Goal: Information Seeking & Learning: Learn about a topic

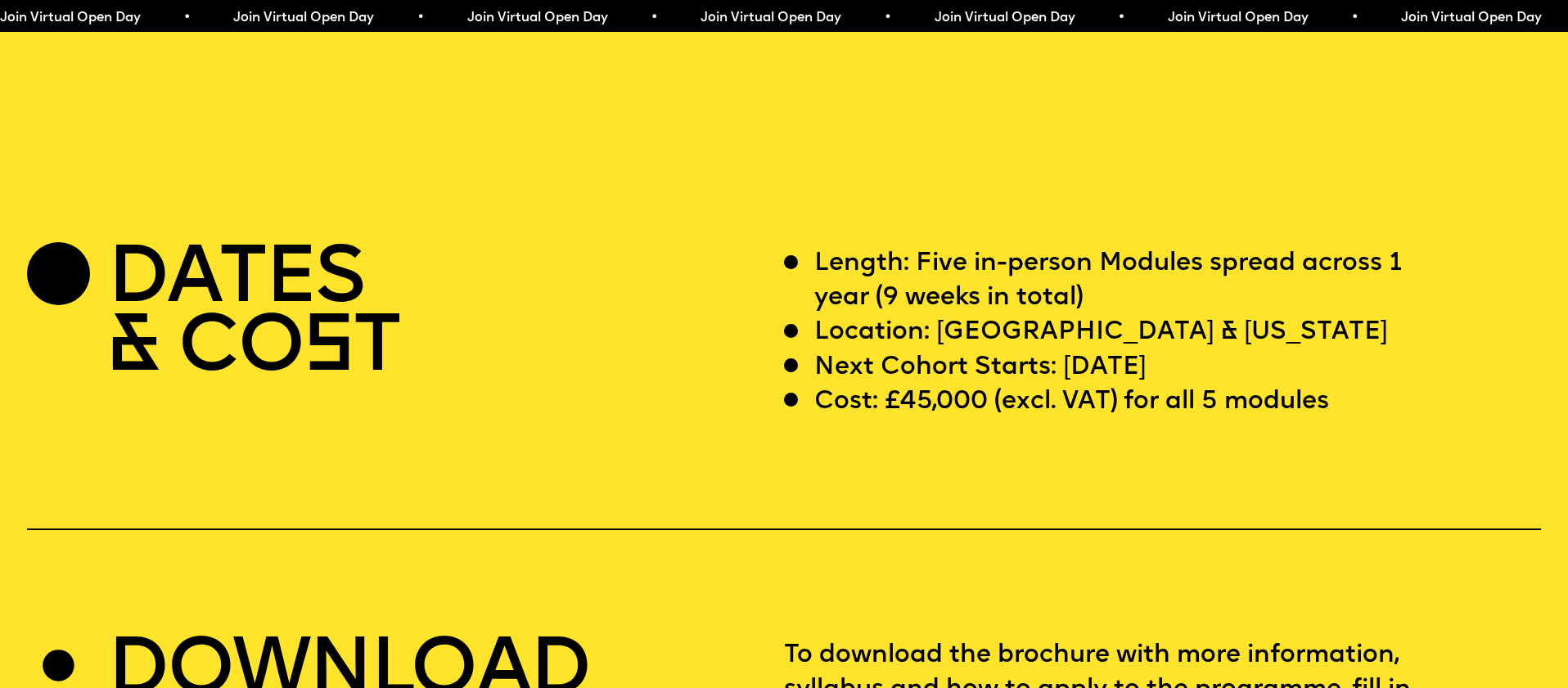
scroll to position [6282, 0]
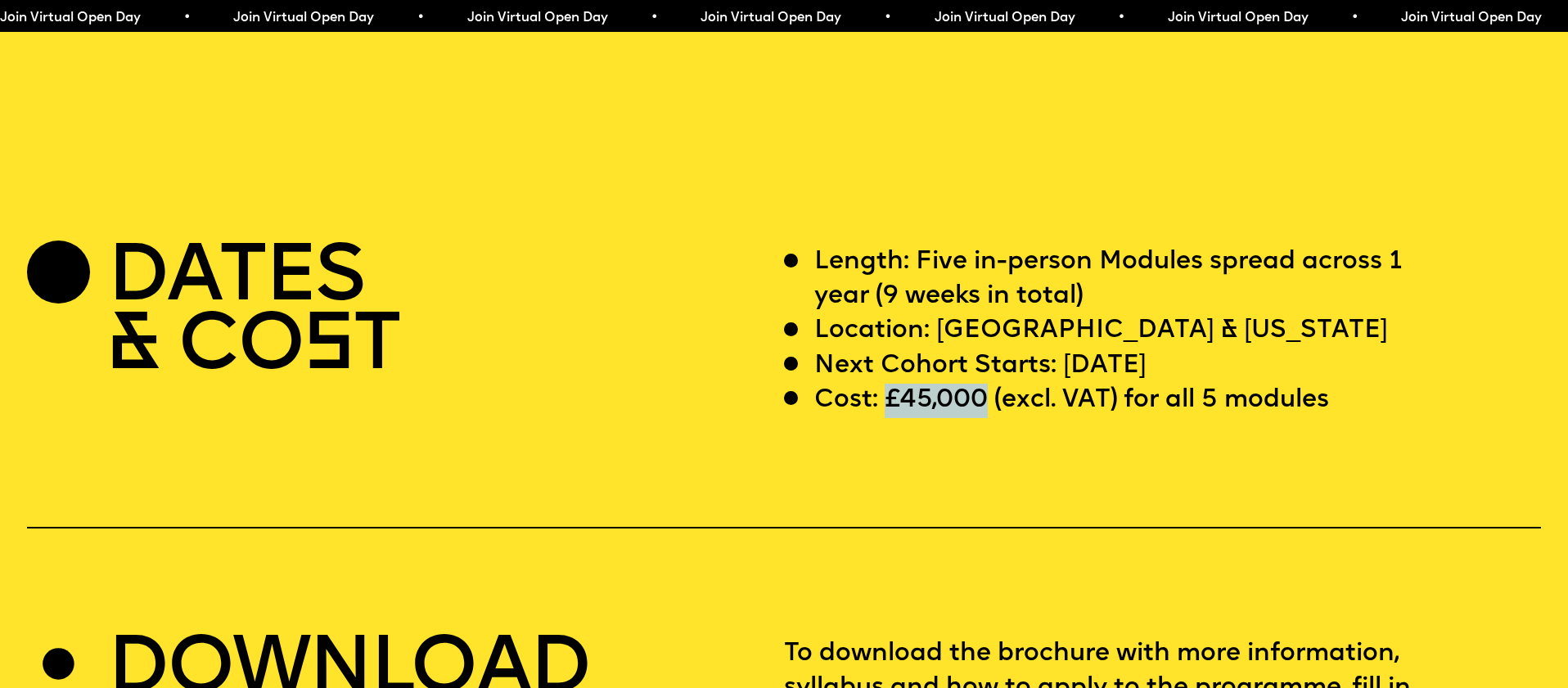
drag, startPoint x: 906, startPoint y: 367, endPoint x: 983, endPoint y: 364, distance: 77.1
click at [983, 383] on p "Cost: £45,000 (excl. VAT) for all 5 modules" at bounding box center [1071, 401] width 515 height 34
click at [896, 383] on p "Cost: £45,000 (excl. VAT) for all 5 modules" at bounding box center [1071, 401] width 515 height 34
drag, startPoint x: 889, startPoint y: 369, endPoint x: 967, endPoint y: 362, distance: 78.3
click at [967, 383] on p "Cost: £45,000 (excl. VAT) for all 5 modules" at bounding box center [1071, 401] width 515 height 34
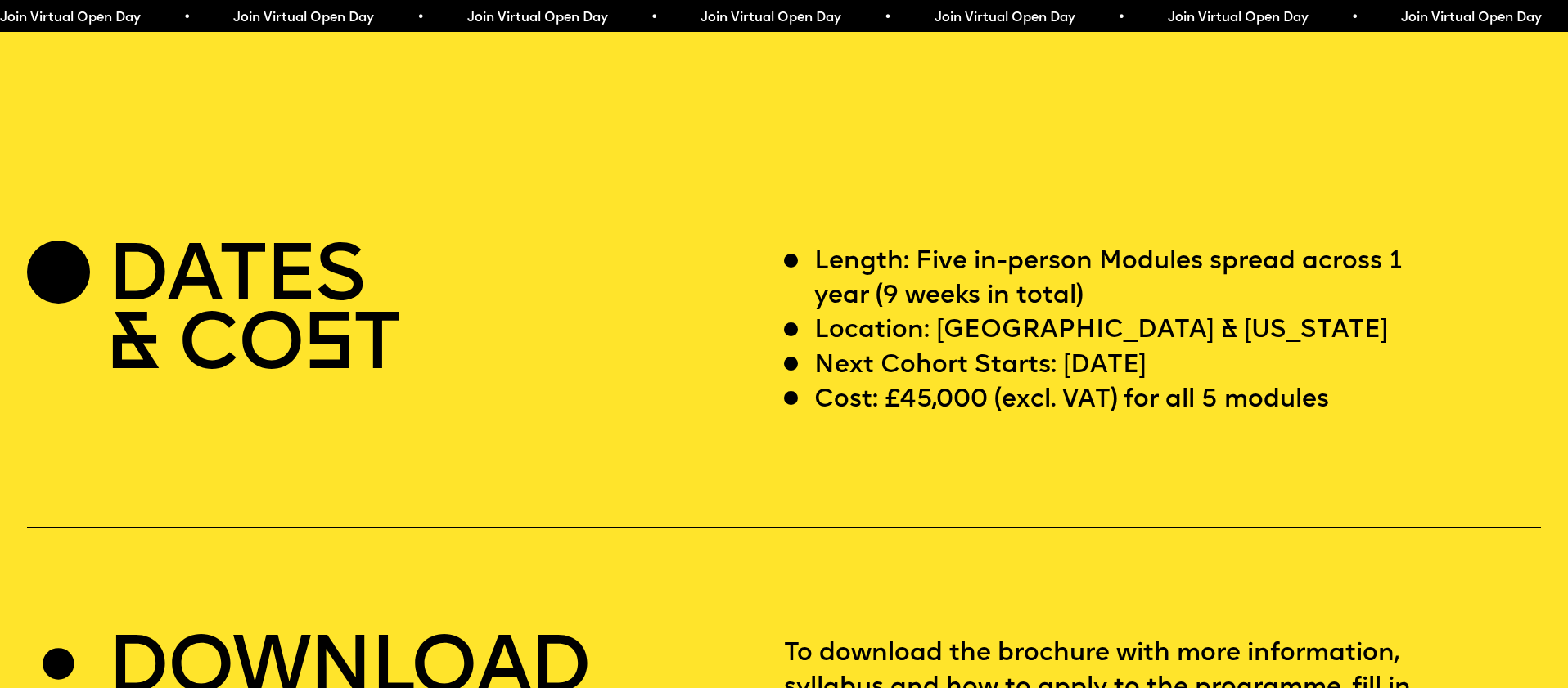
click at [963, 315] on p "Location: [GEOGRAPHIC_DATA] & [US_STATE]" at bounding box center [1100, 332] width 573 height 34
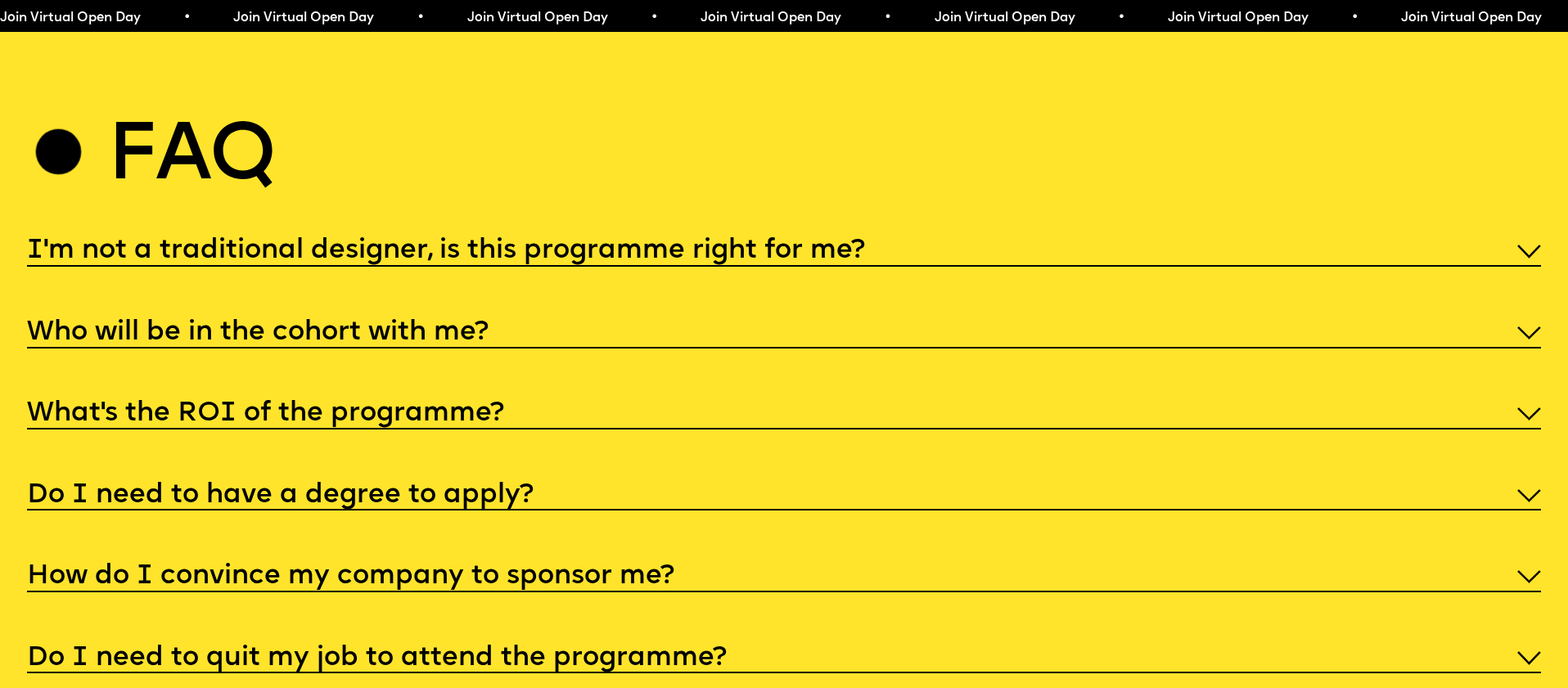
scroll to position [8076, 0]
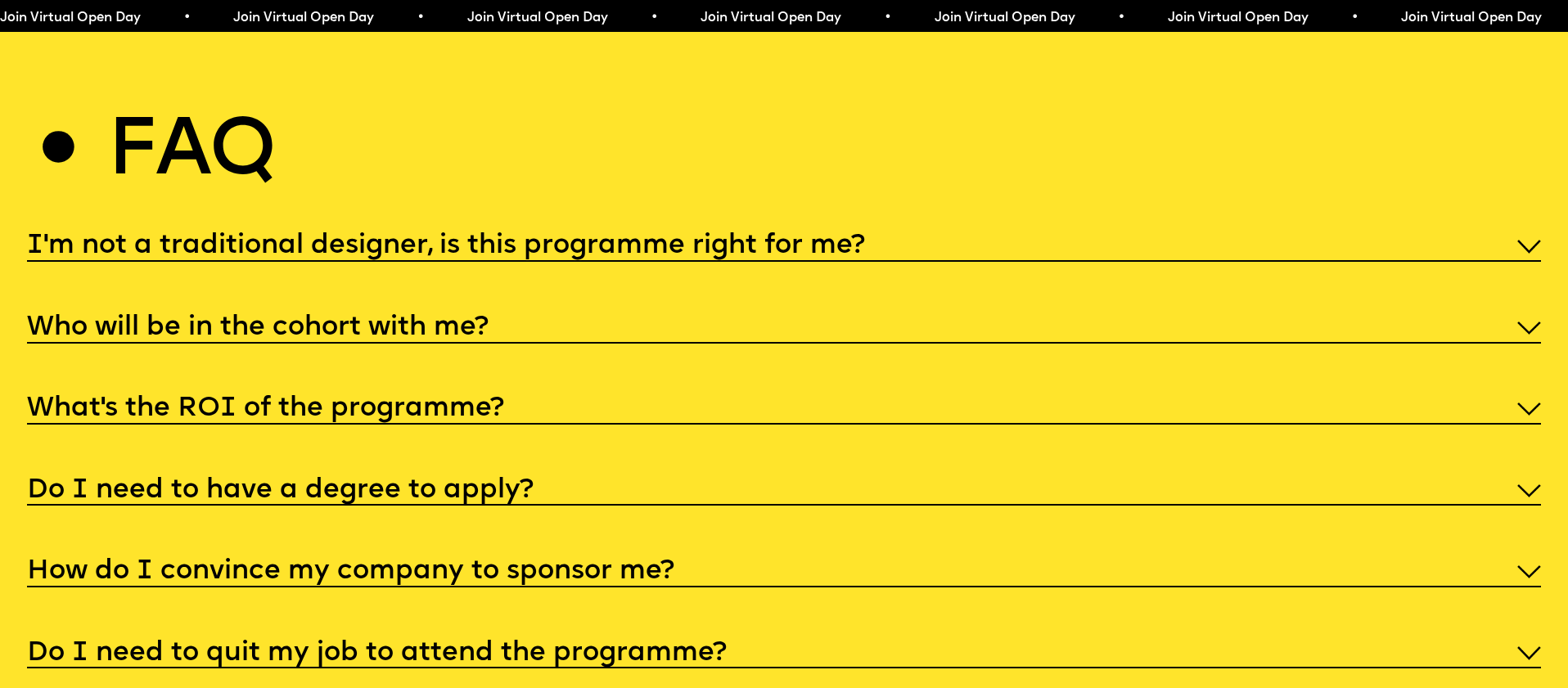
click at [1534, 240] on img at bounding box center [1529, 247] width 24 height 13
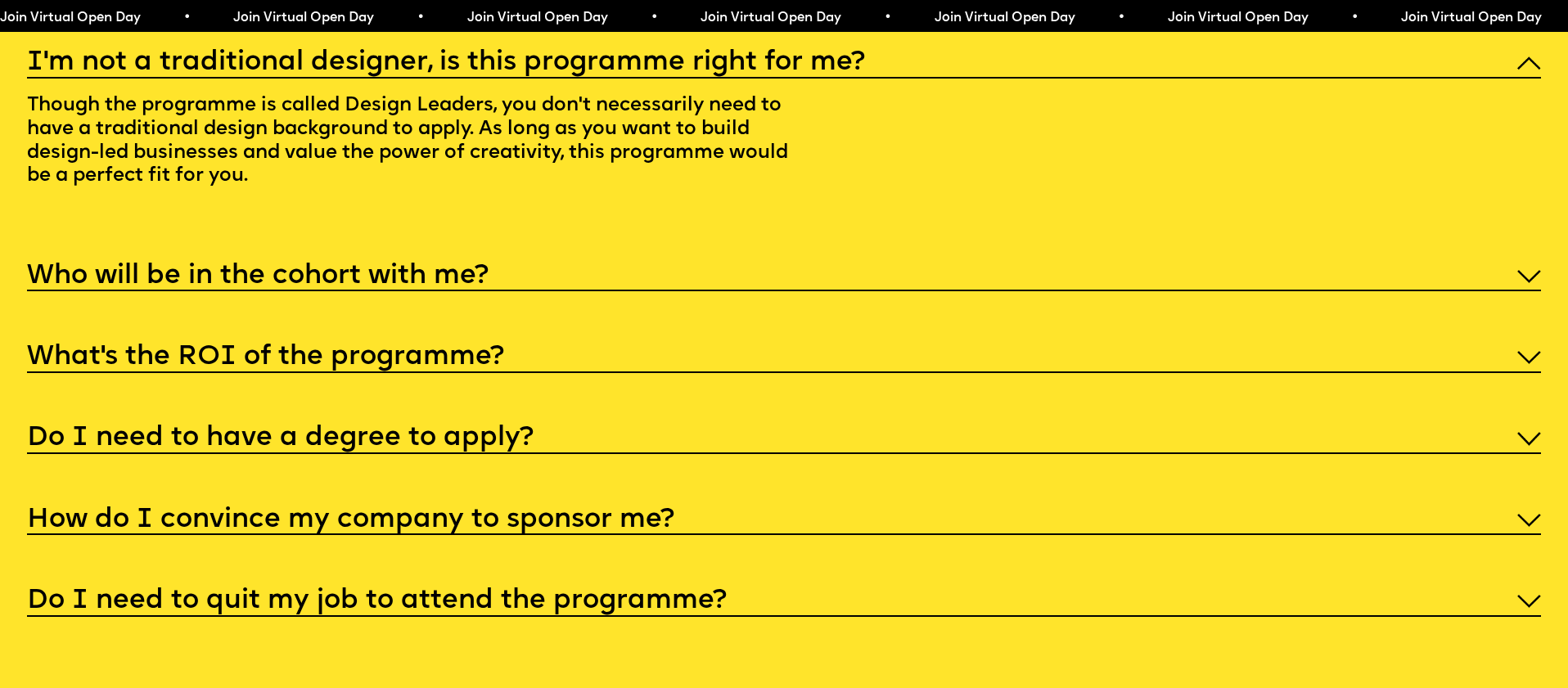
scroll to position [8253, 0]
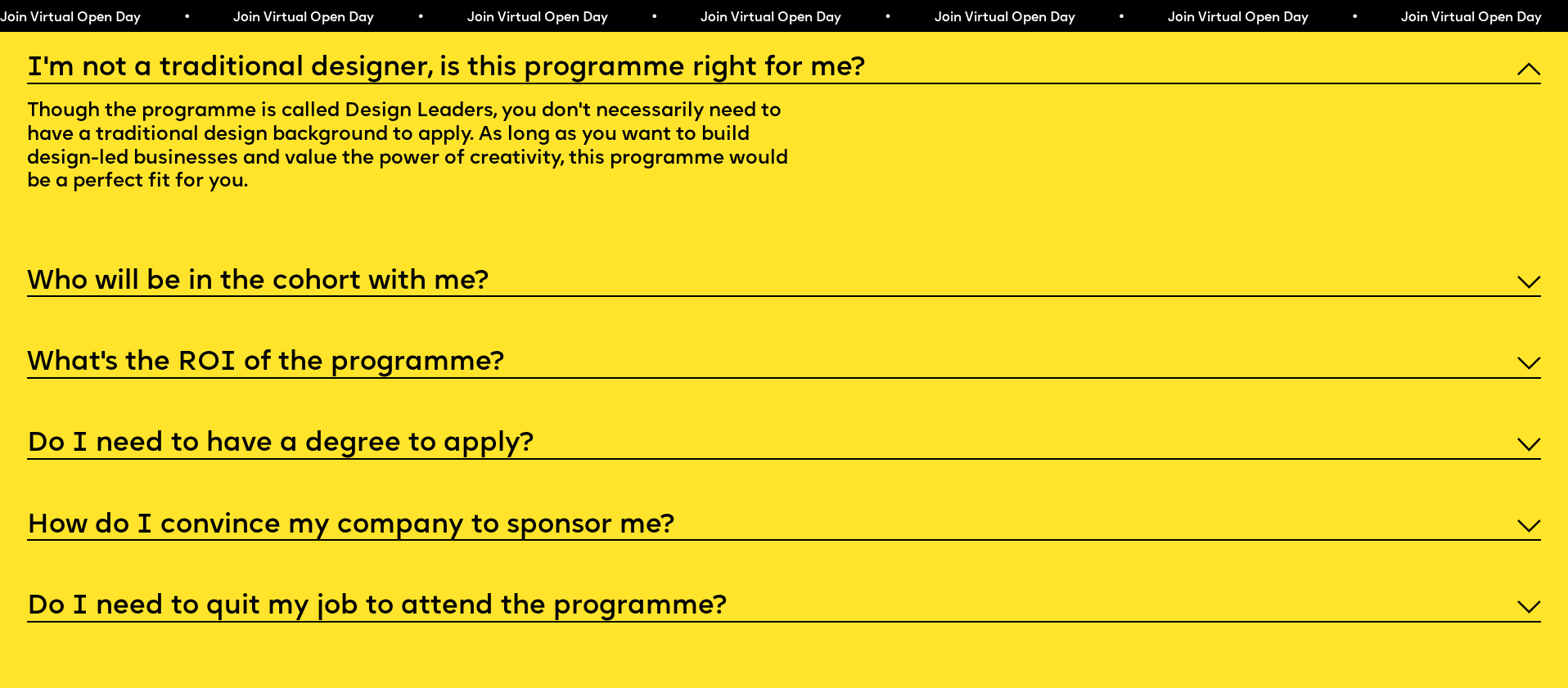
click at [1241, 272] on div "Who will be in the cohort with me?" at bounding box center [784, 280] width 1514 height 34
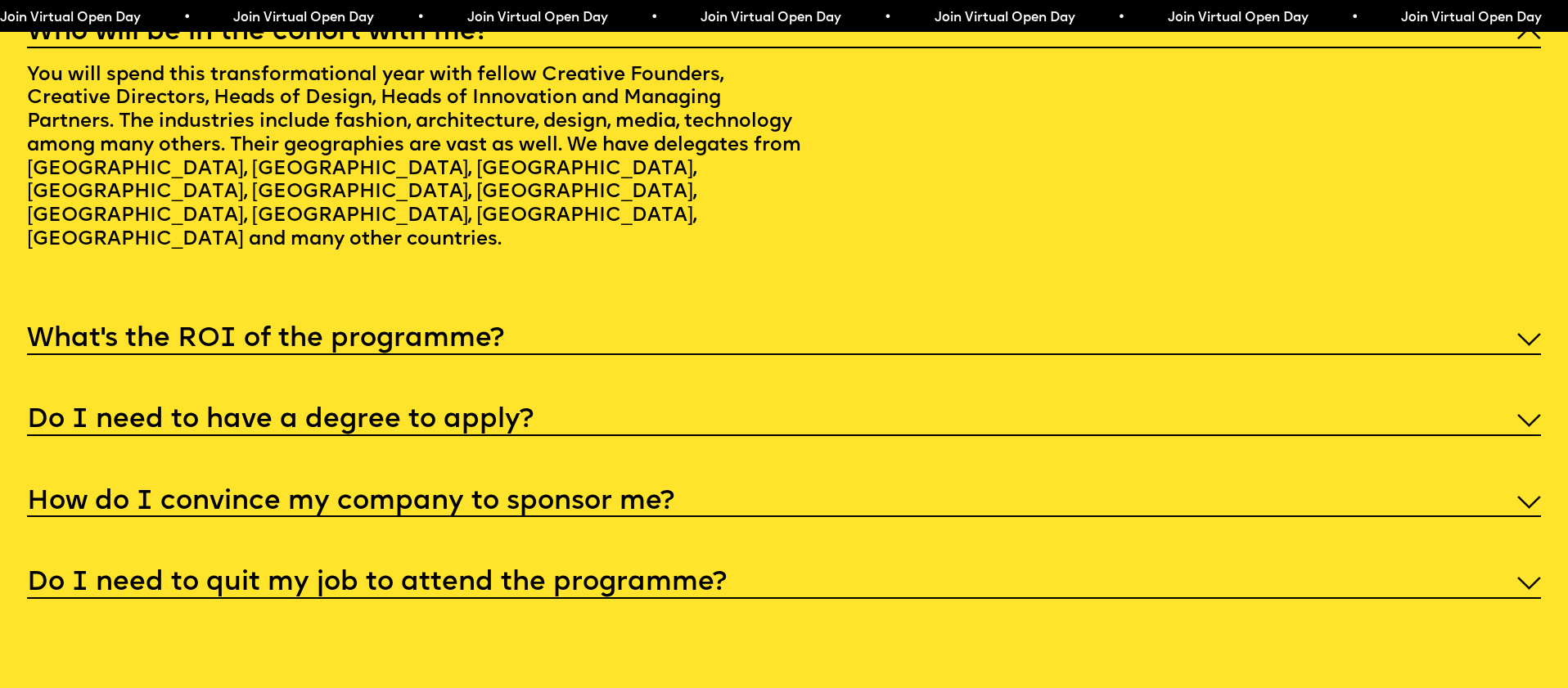
scroll to position [8370, 0]
click at [1255, 322] on div "What’s the ROI of the programme?" at bounding box center [784, 339] width 1514 height 34
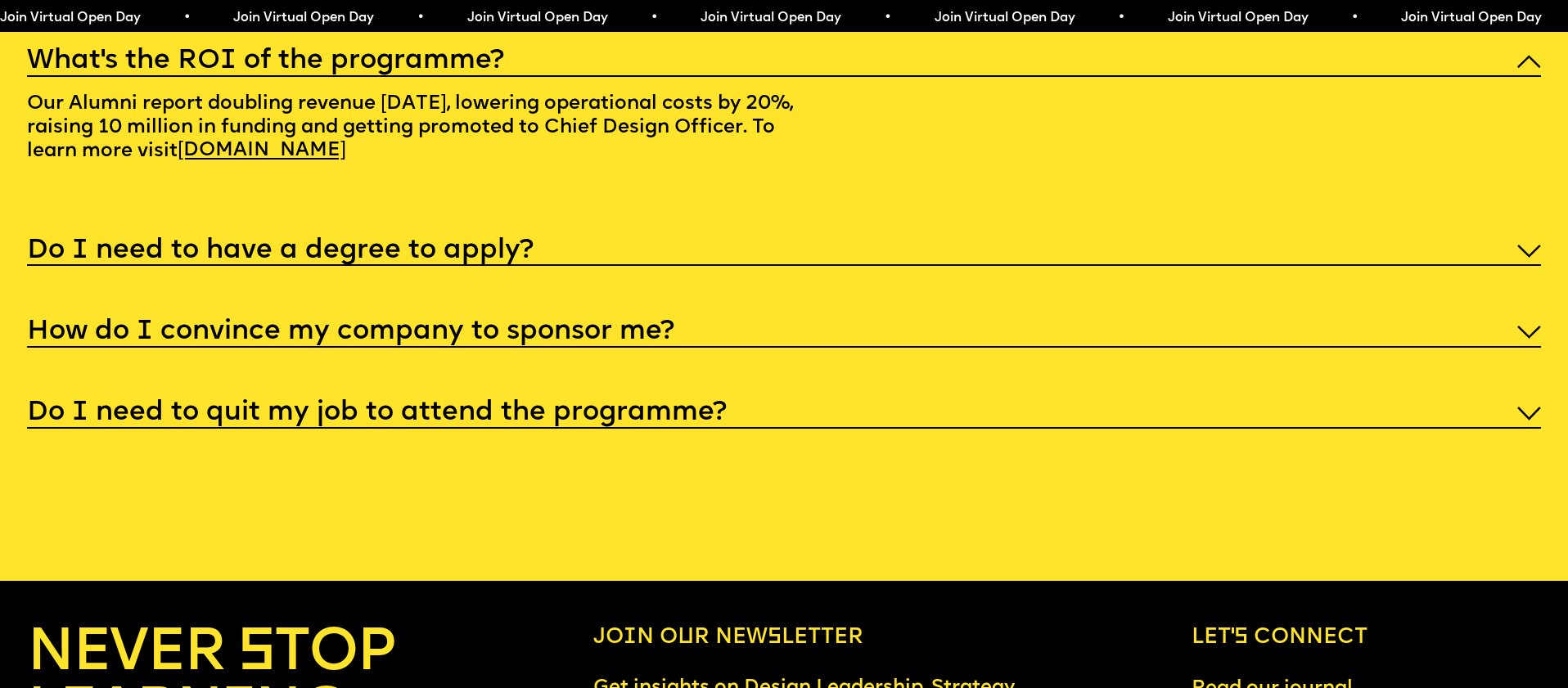
scroll to position [8425, 0]
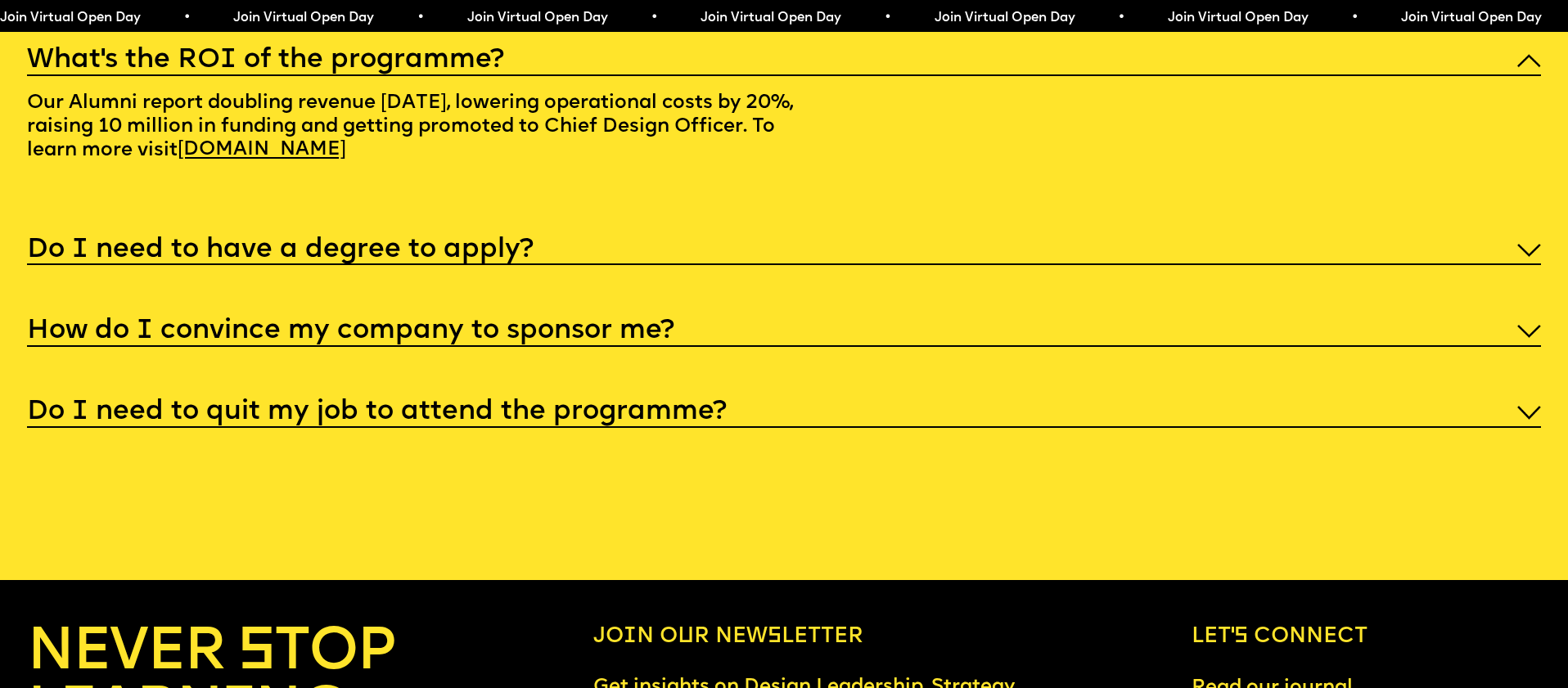
click at [1173, 238] on div "Do I need to have a degree to apply?" at bounding box center [784, 248] width 1514 height 34
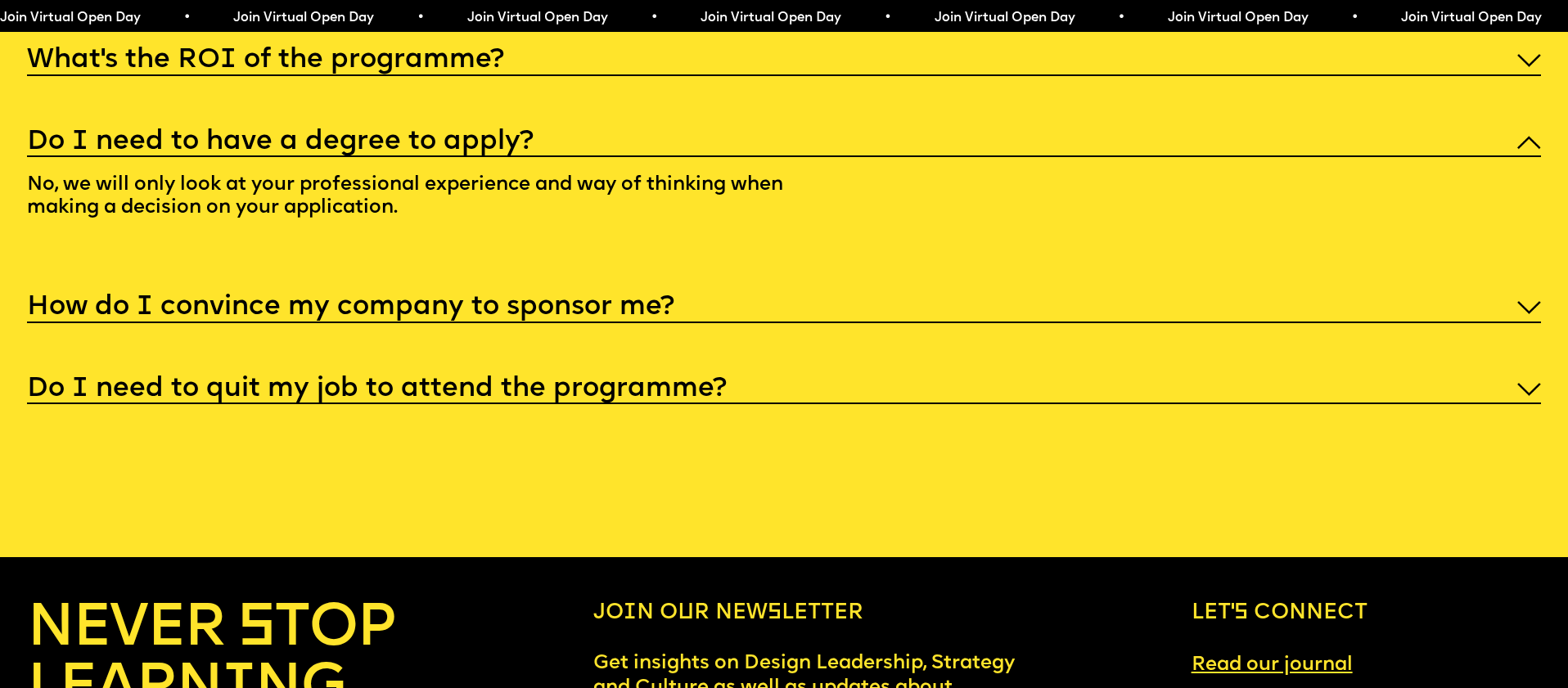
click at [989, 290] on div "How do I convince my company to sponsor me?" at bounding box center [784, 306] width 1514 height 34
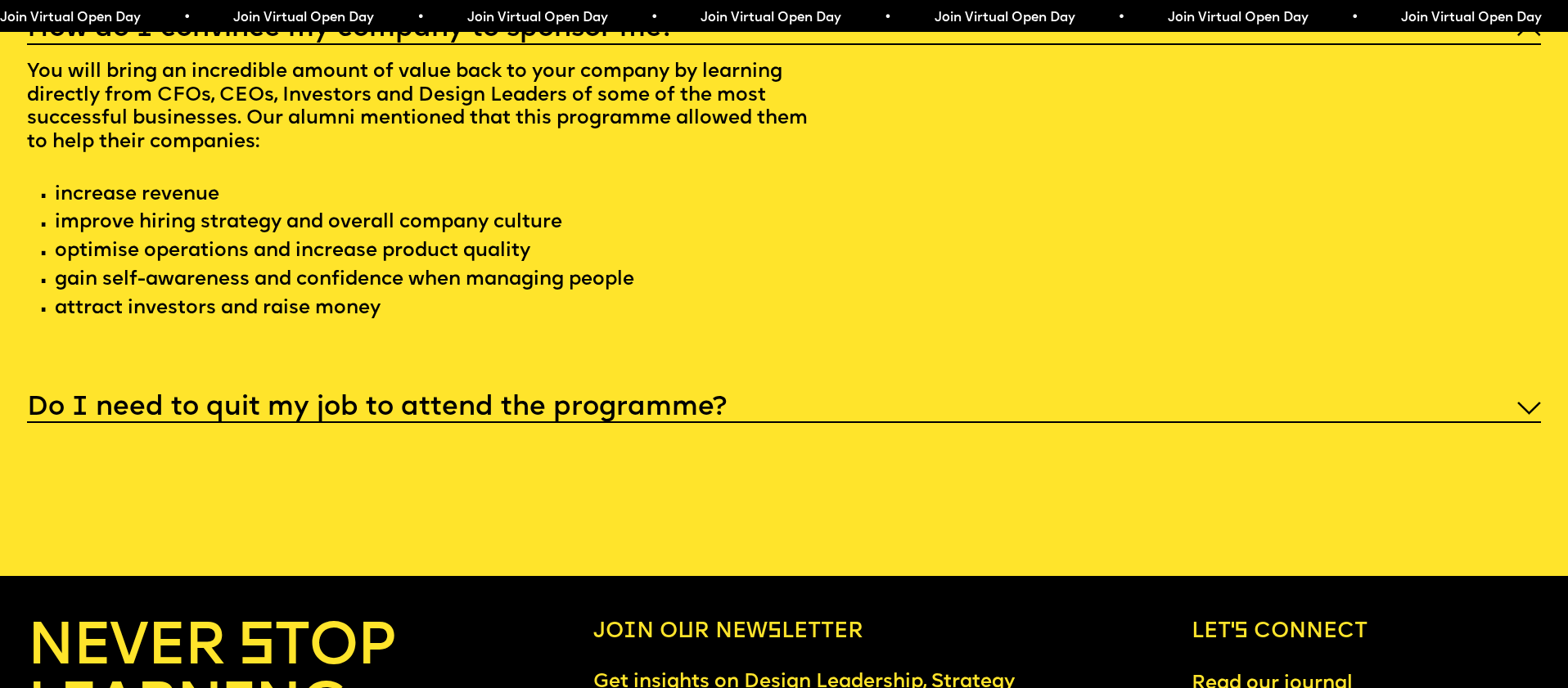
scroll to position [8622, 0]
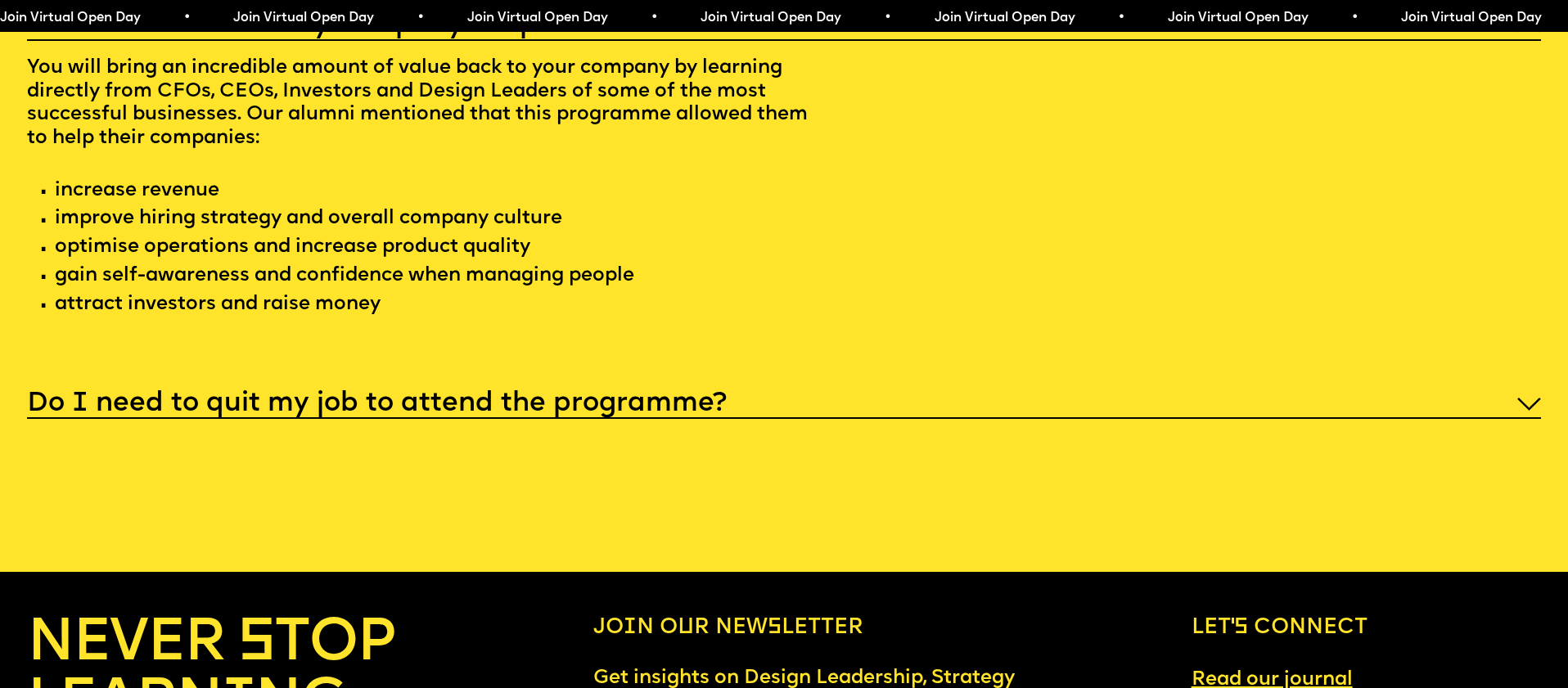
click at [1123, 384] on div "Do I need to quit my job to attend the programme?" at bounding box center [784, 402] width 1514 height 34
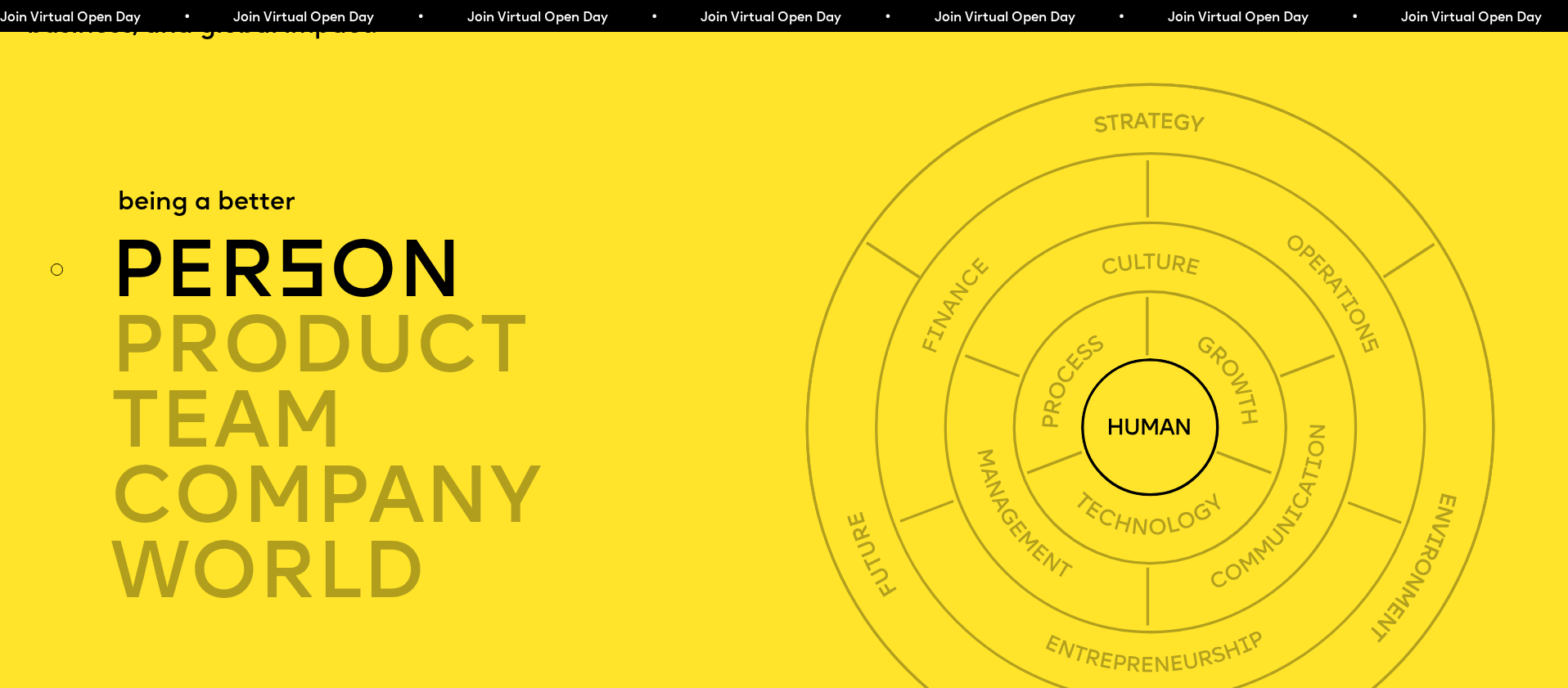
scroll to position [5542, 0]
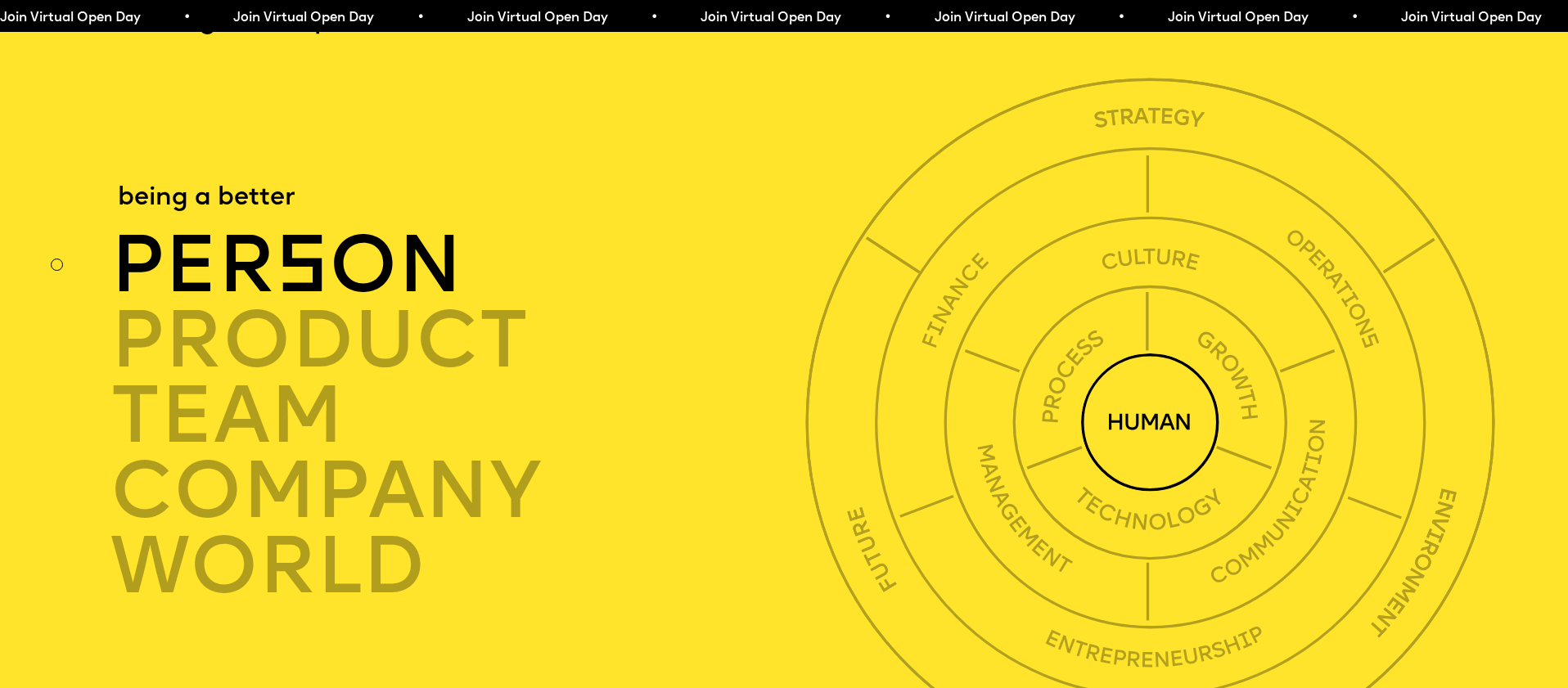
click at [1132, 365] on img at bounding box center [1150, 422] width 139 height 139
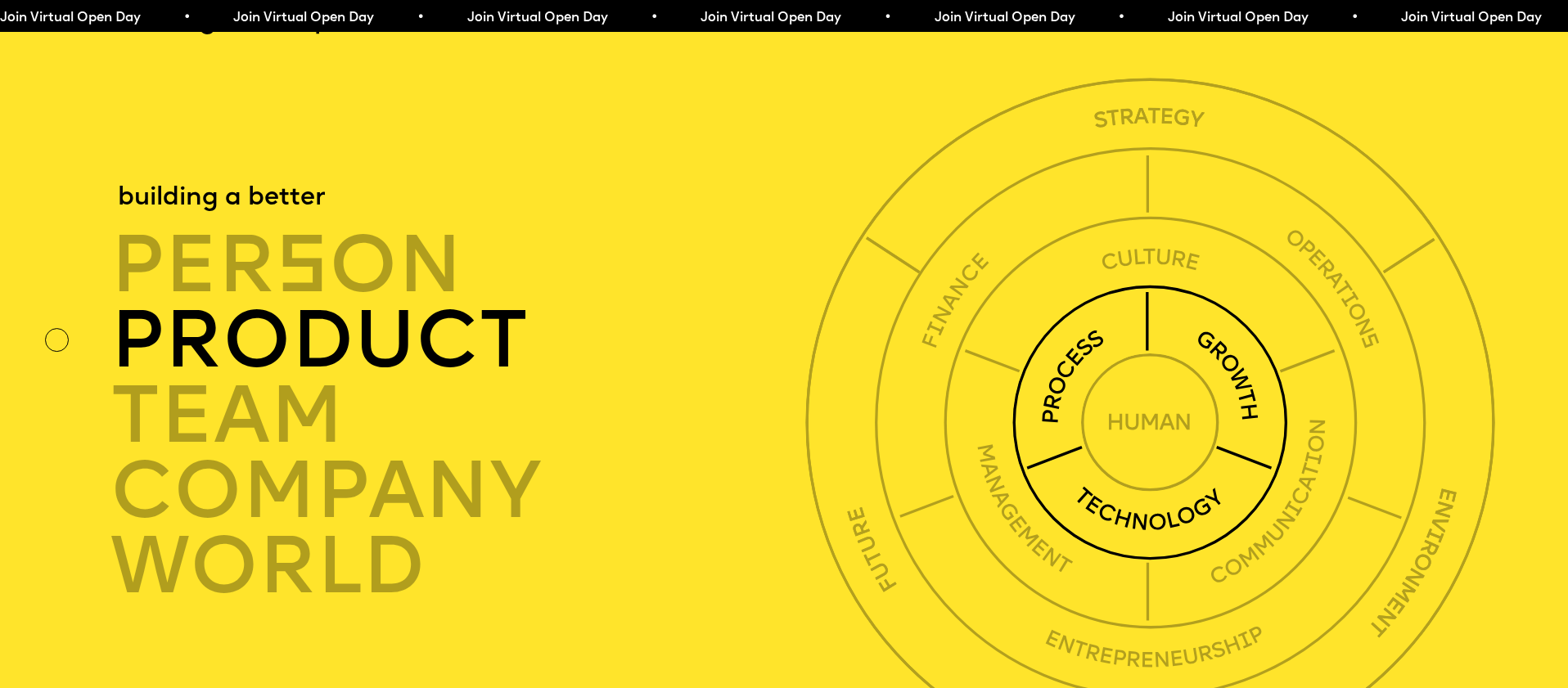
click at [1065, 392] on img at bounding box center [1150, 422] width 276 height 276
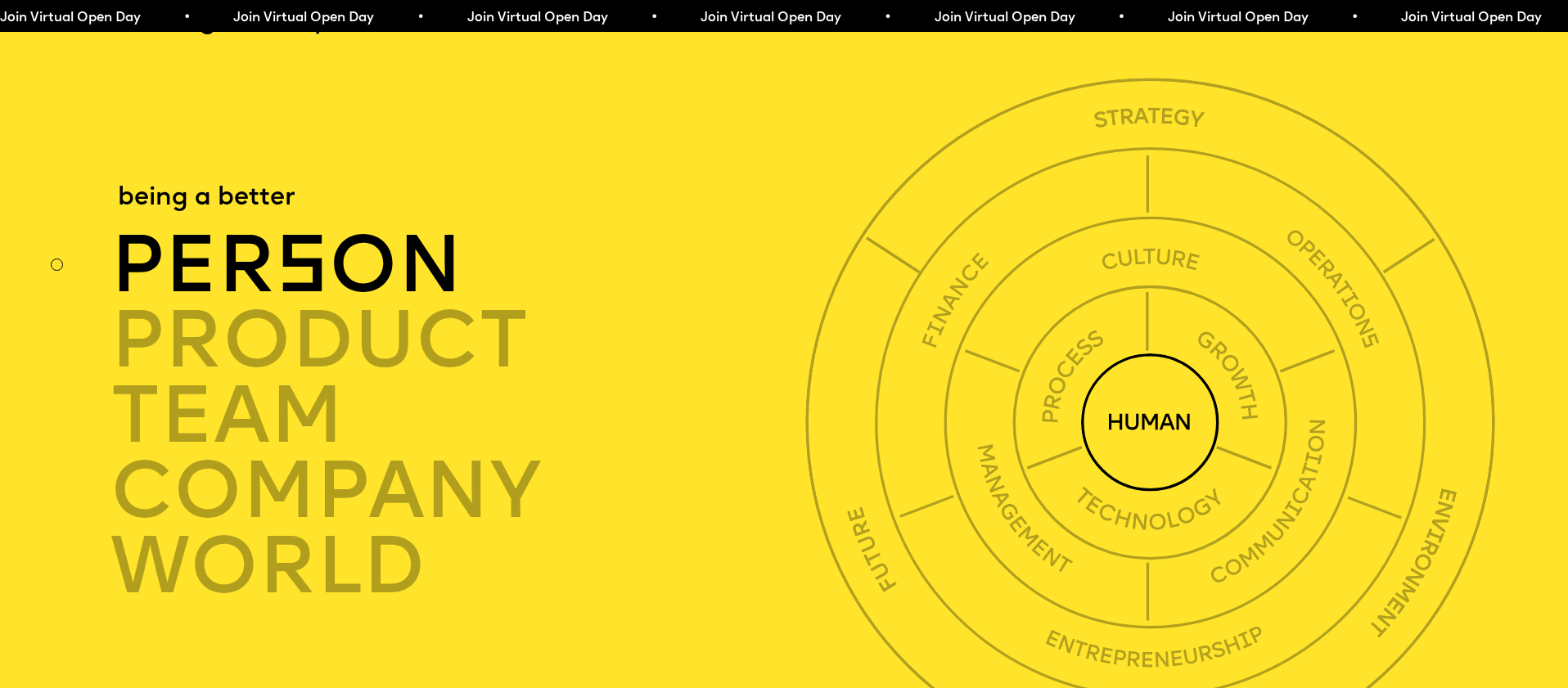
click at [376, 249] on div "per s on" at bounding box center [463, 266] width 706 height 75
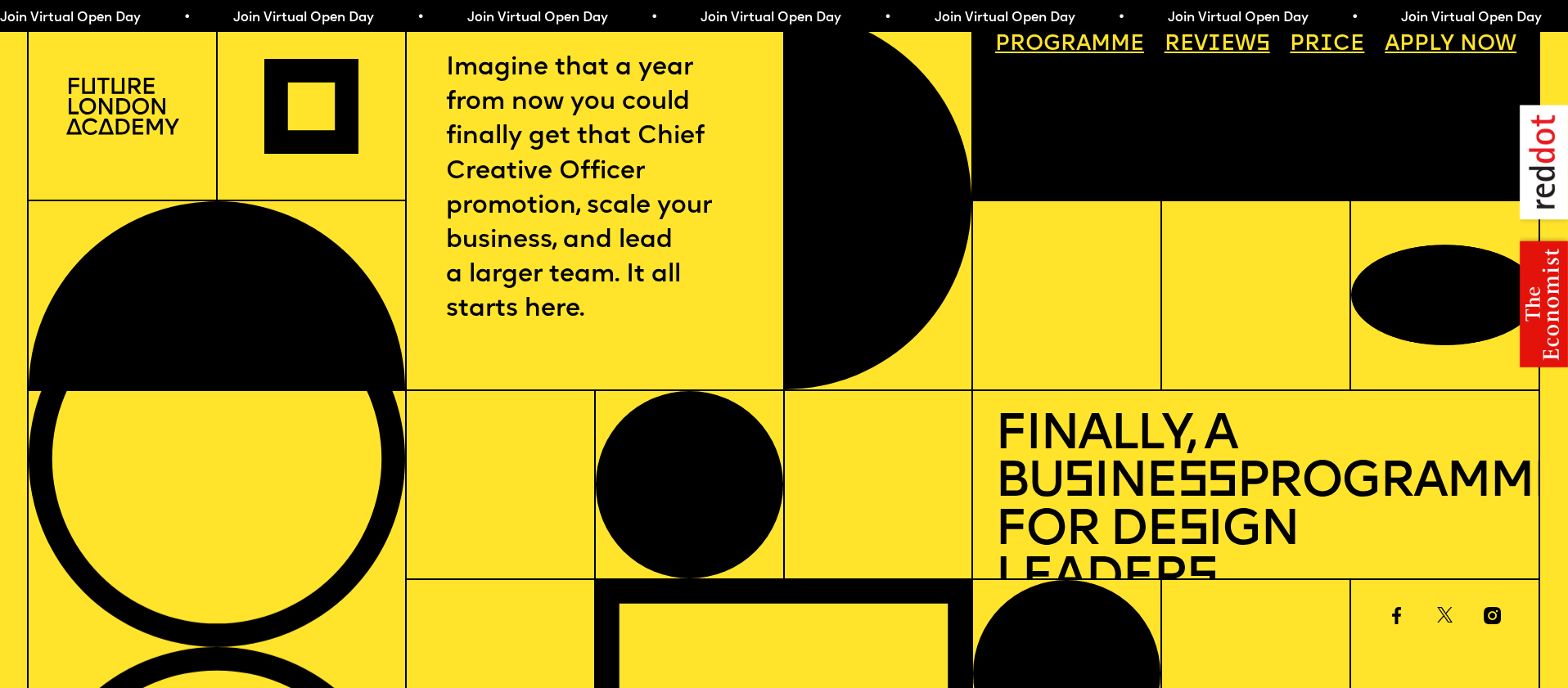
scroll to position [0, 0]
